Goal: Use online tool/utility: Use online tool/utility

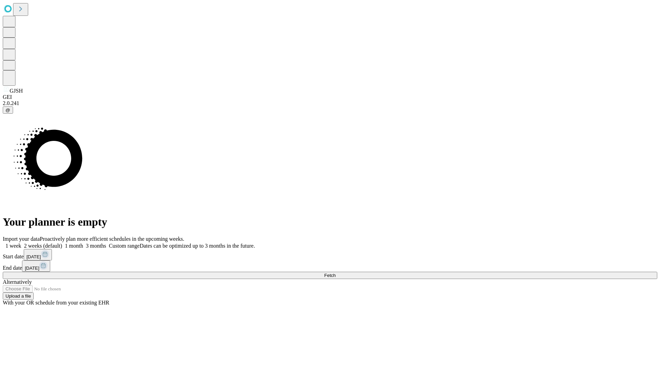
click at [336, 272] on span "Fetch" at bounding box center [329, 274] width 11 height 5
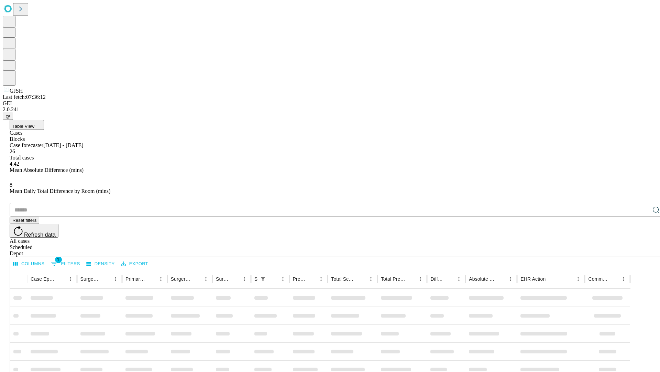
click at [643, 250] on div "Depot" at bounding box center [337, 253] width 655 height 6
